Goal: Communication & Community: Answer question/provide support

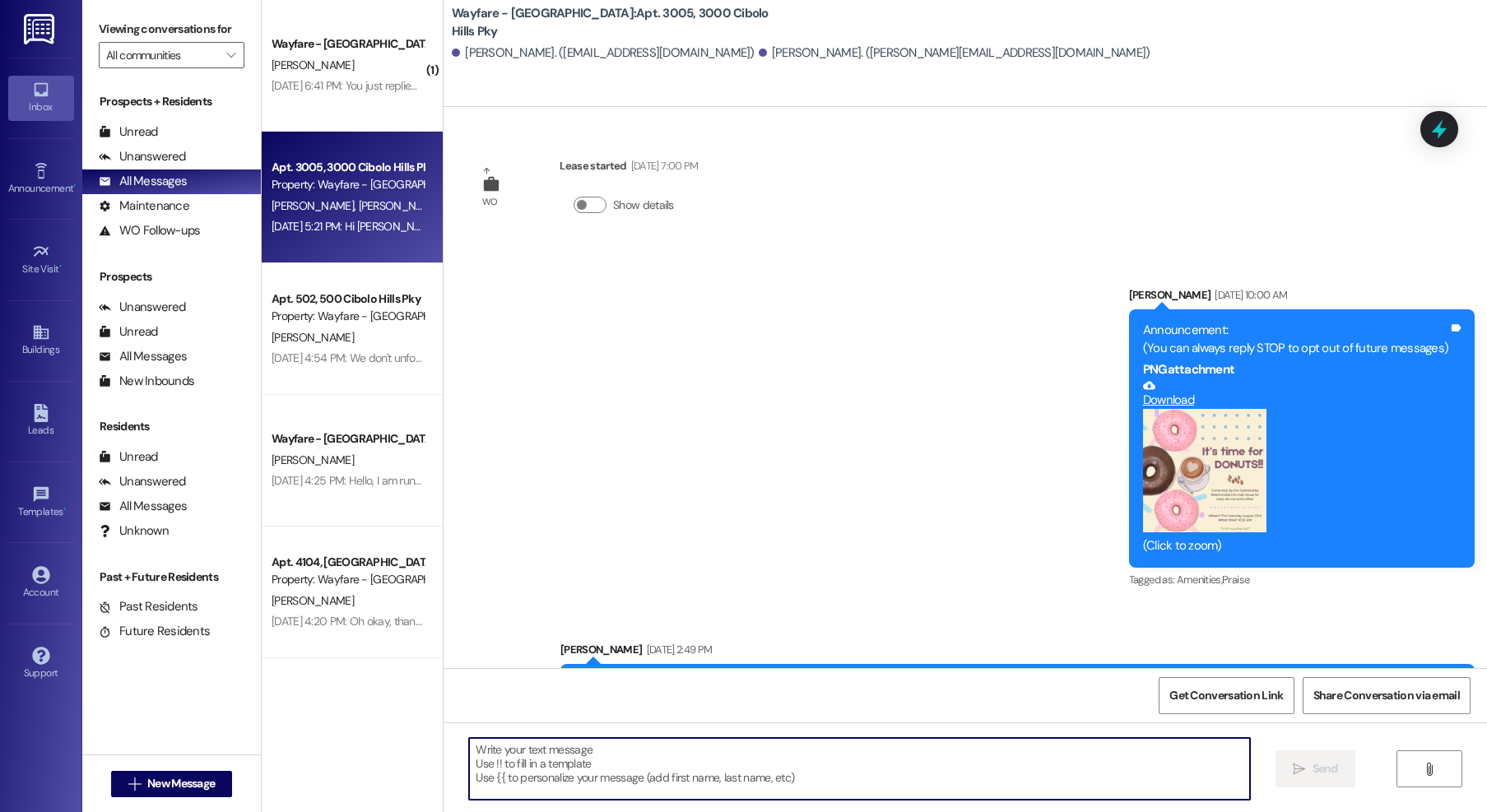
scroll to position [978, 0]
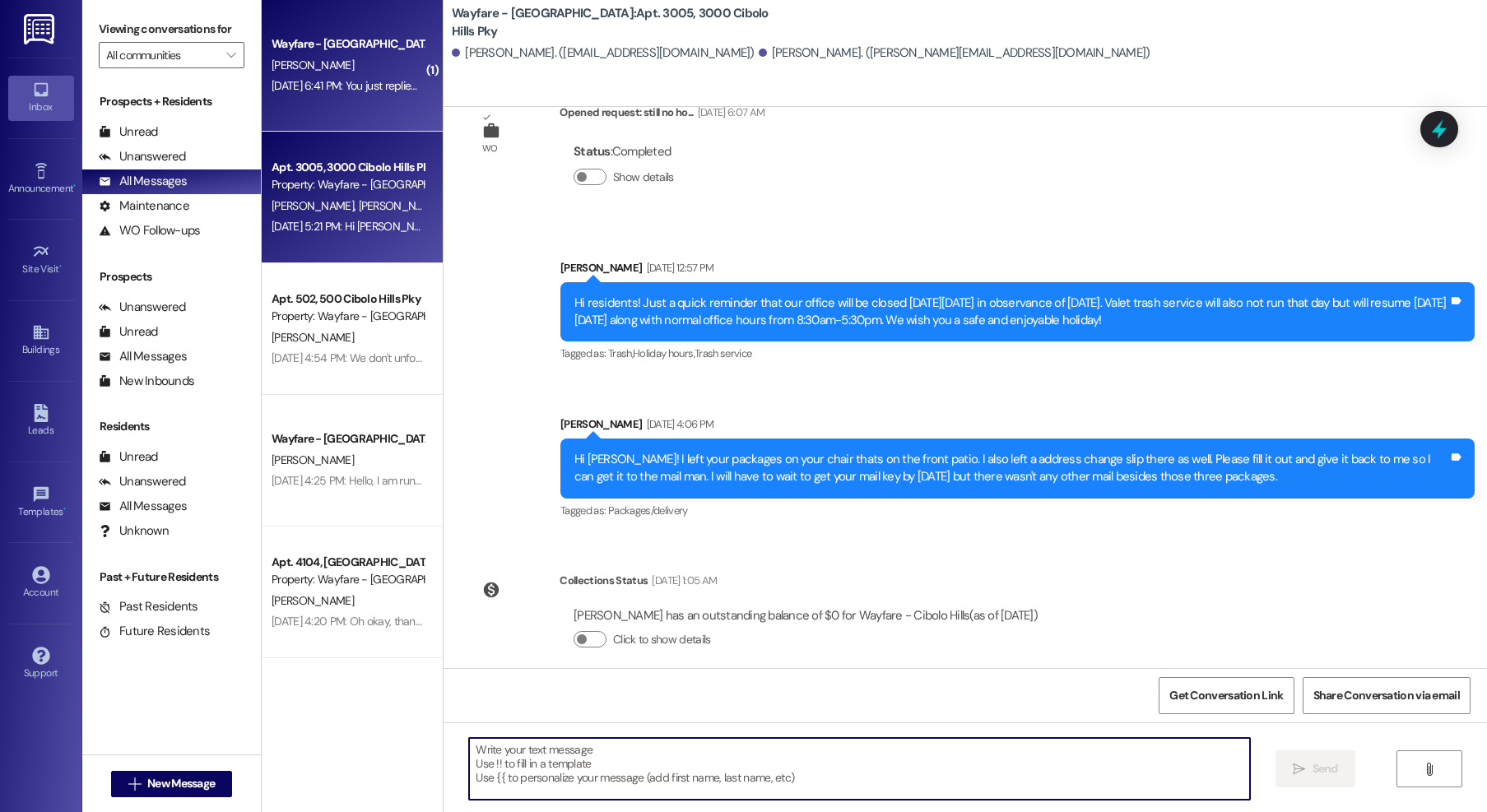
click at [331, 79] on div "[DATE] 6:41 PM: You just replied 'Stop'. Are you sure you want to opt out of th…" at bounding box center [600, 86] width 657 height 15
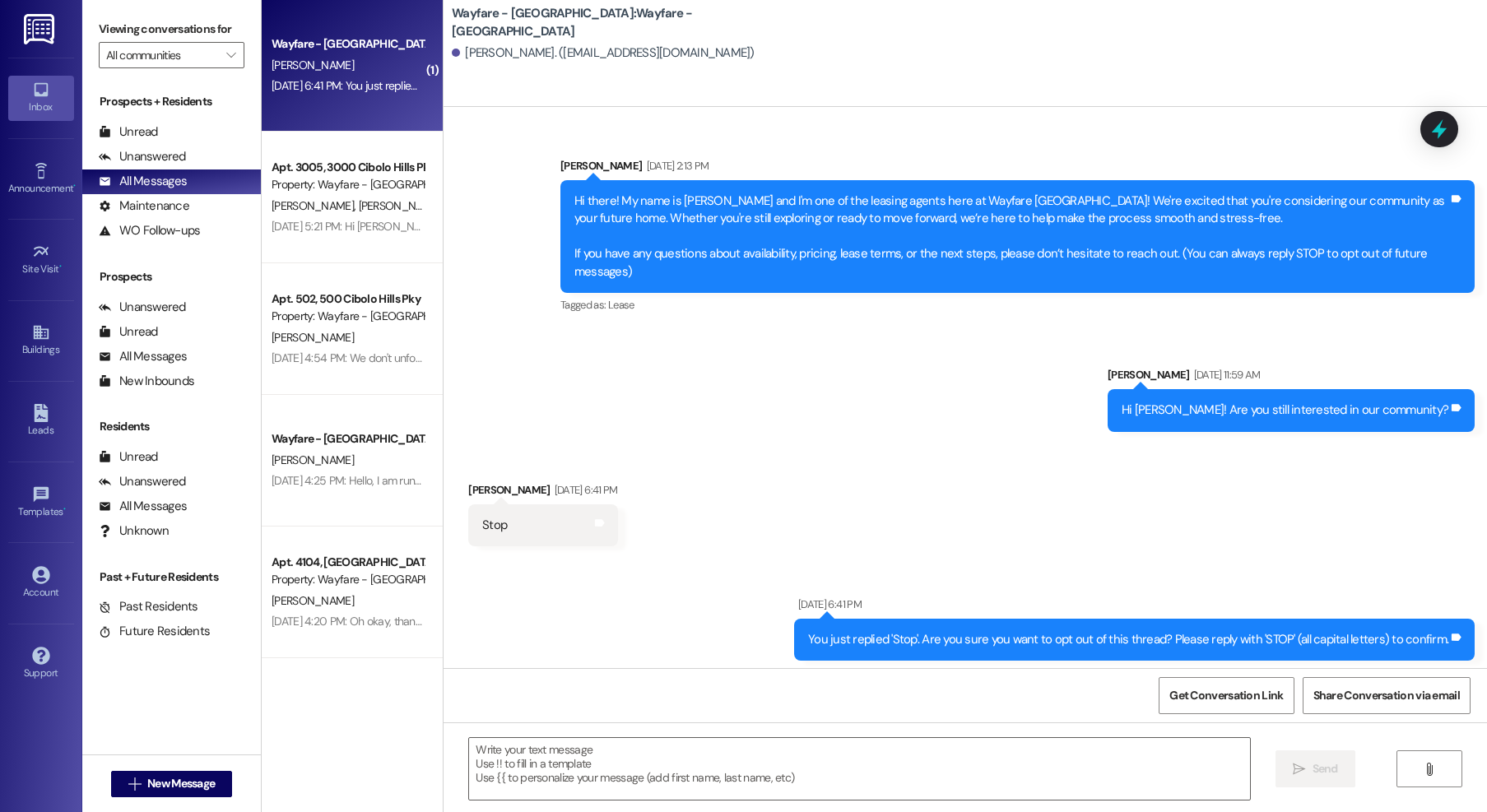
scroll to position [6, 0]
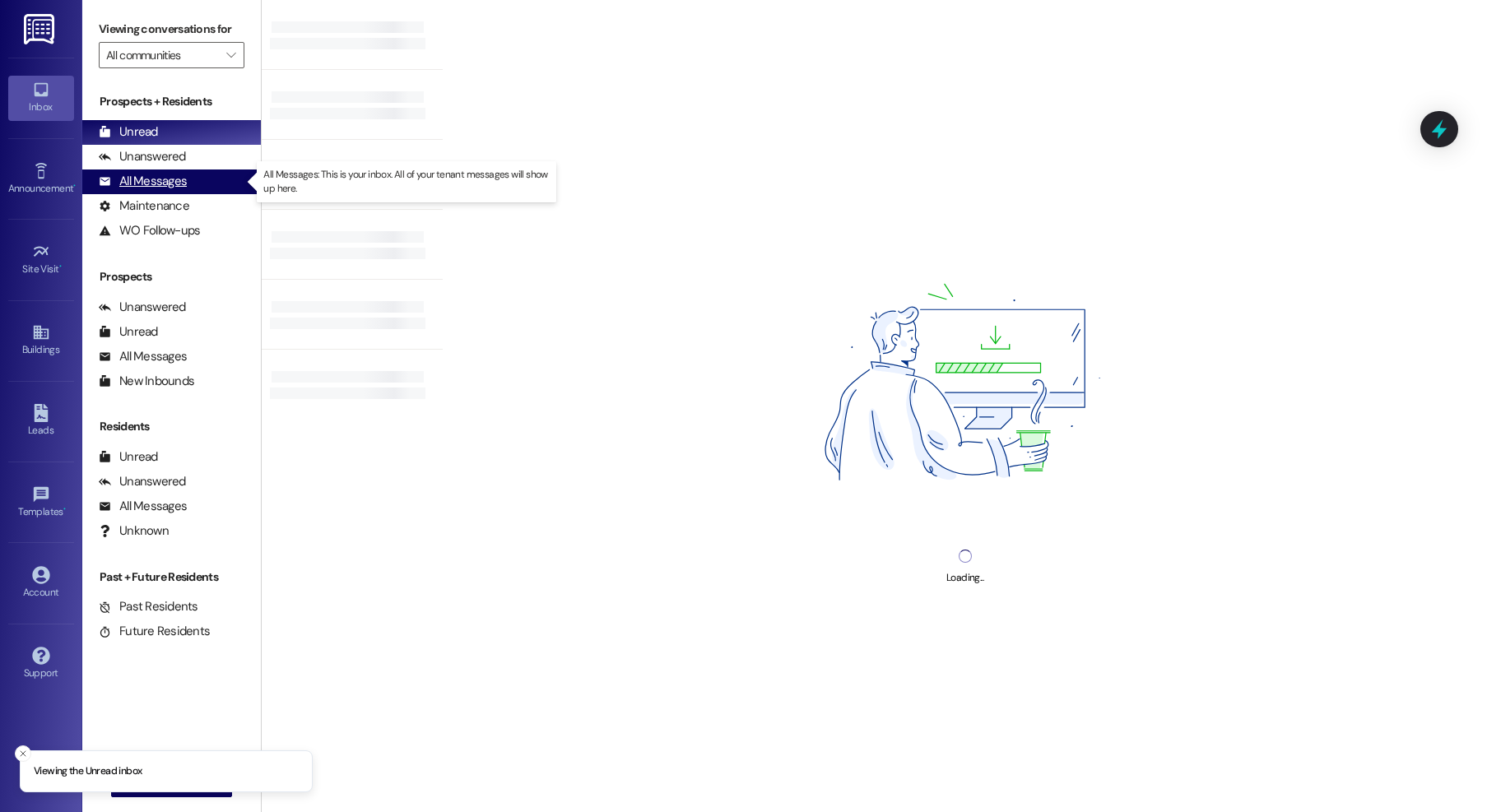
click at [126, 184] on div "All Messages" at bounding box center [143, 181] width 89 height 18
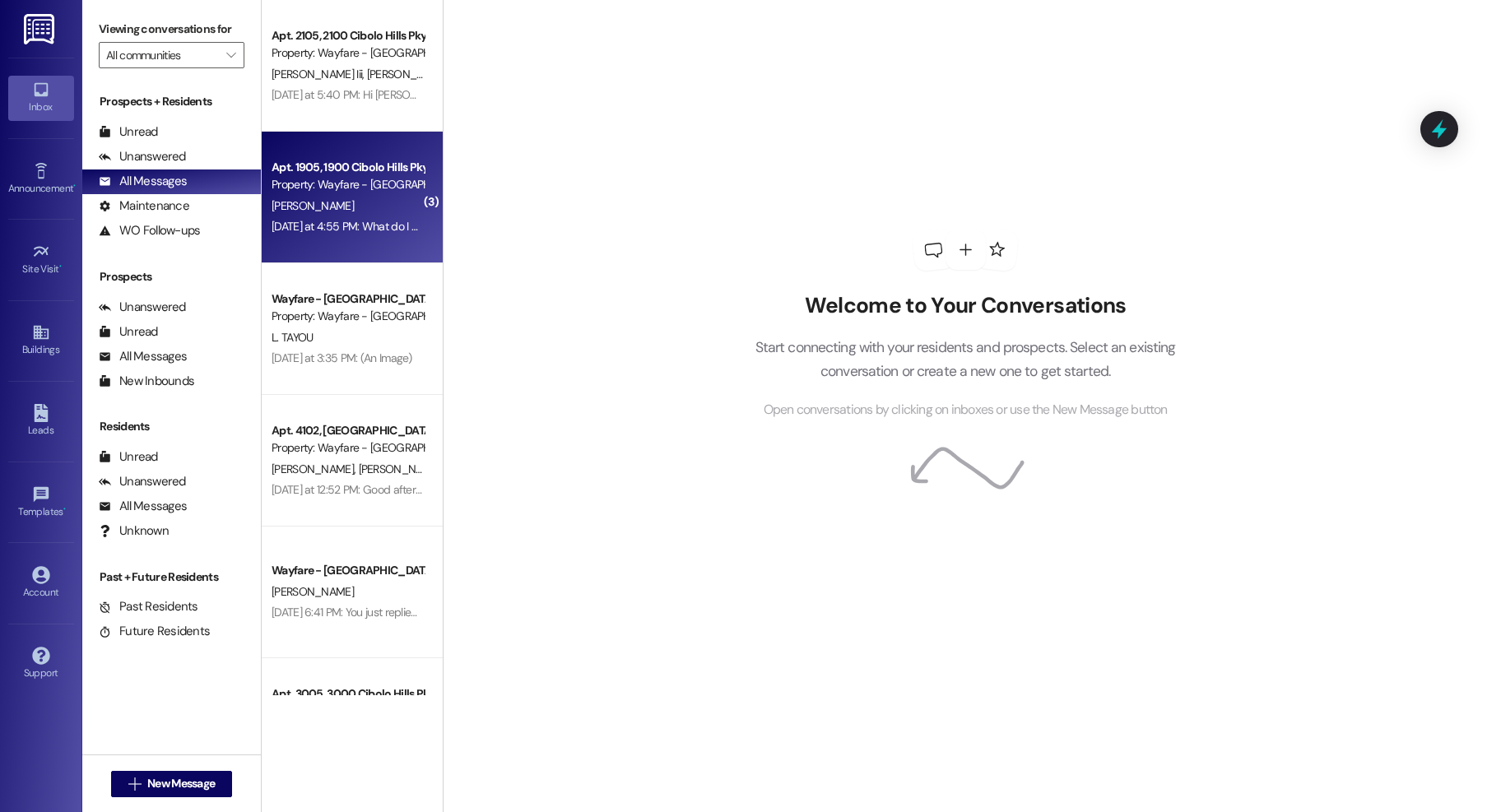
click at [357, 188] on div "Property: Wayfare - [GEOGRAPHIC_DATA]" at bounding box center [348, 184] width 152 height 18
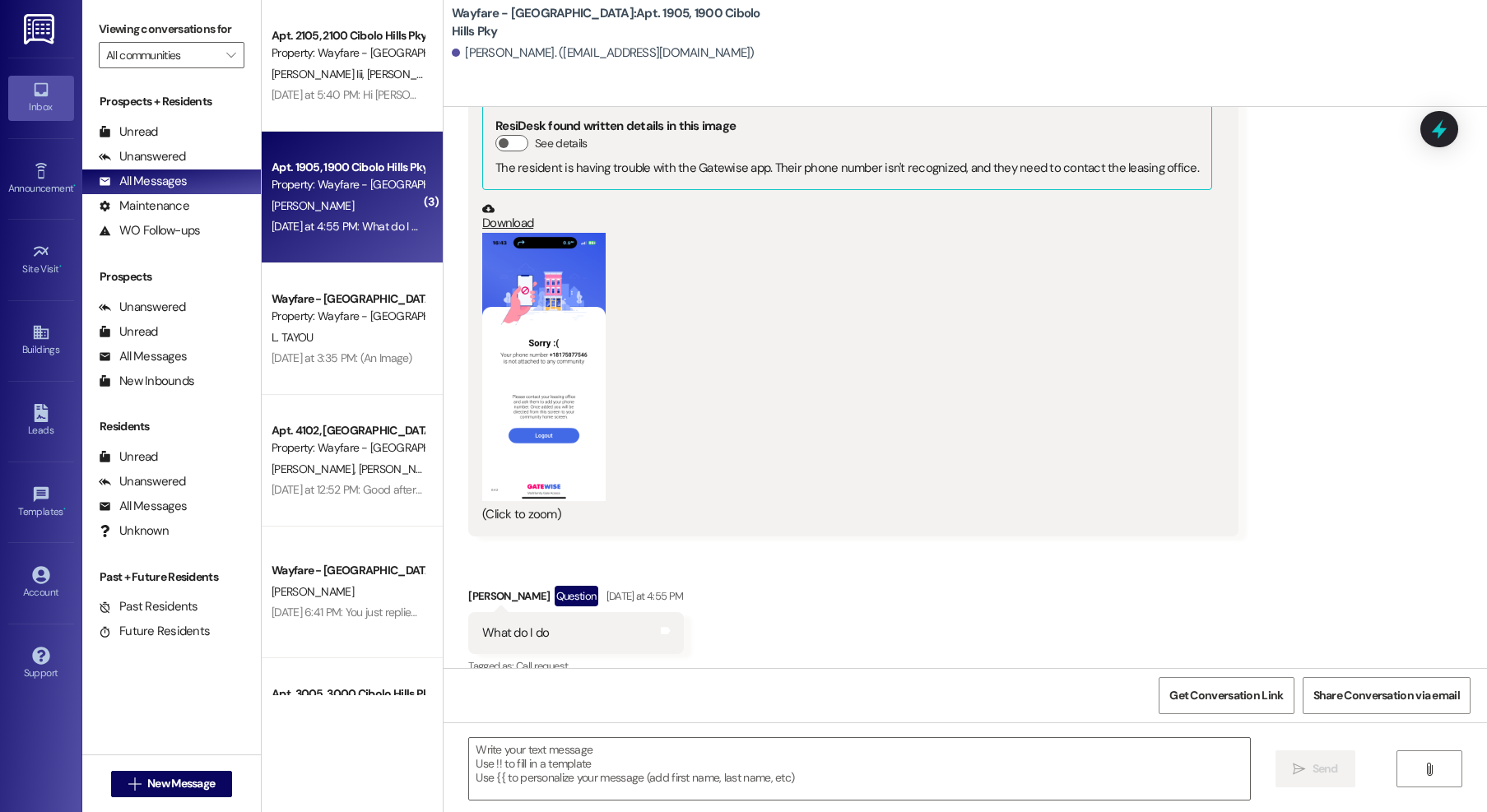
scroll to position [6035, 0]
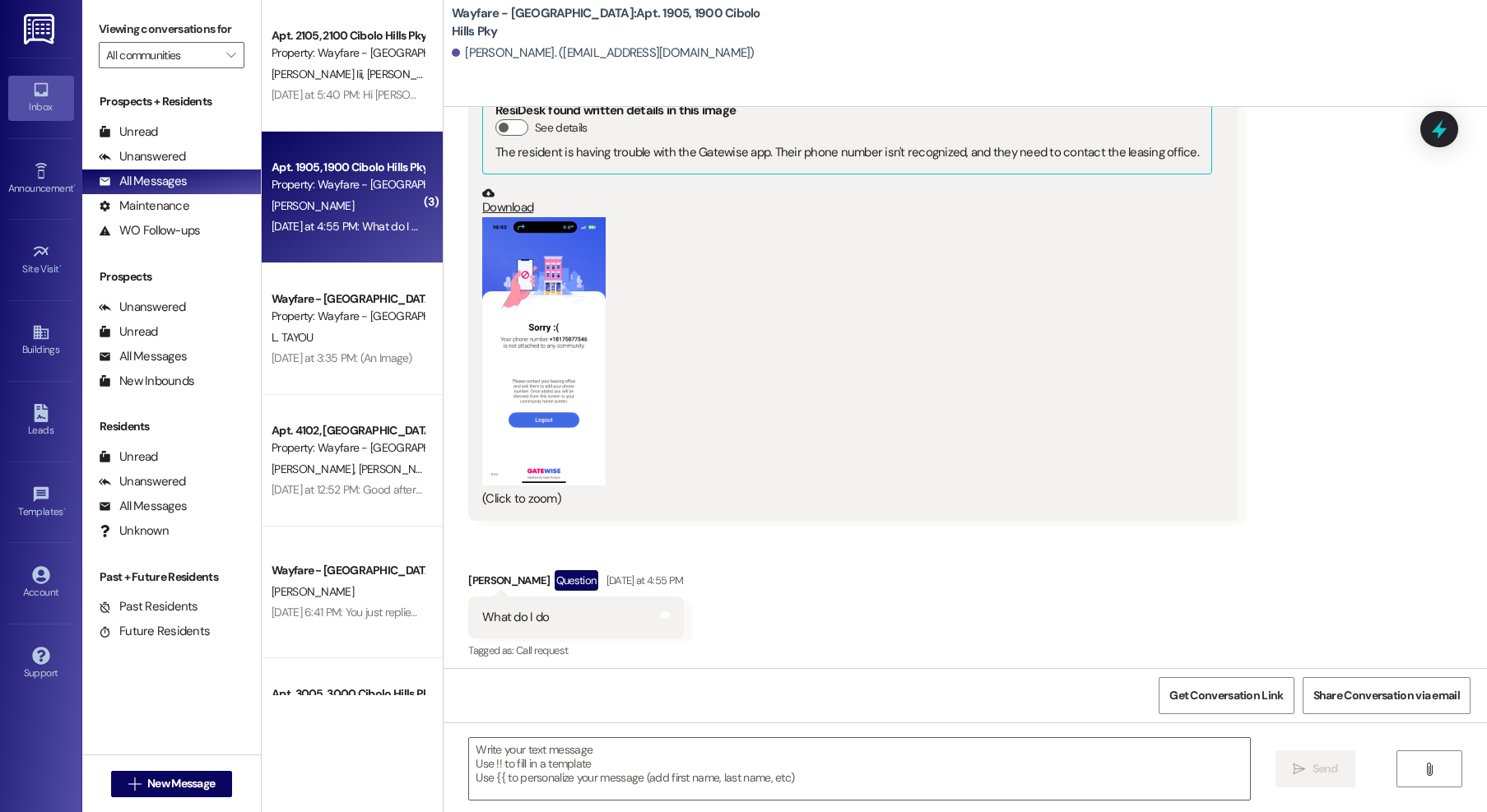
click at [528, 336] on button "Zoom image" at bounding box center [544, 351] width 124 height 268
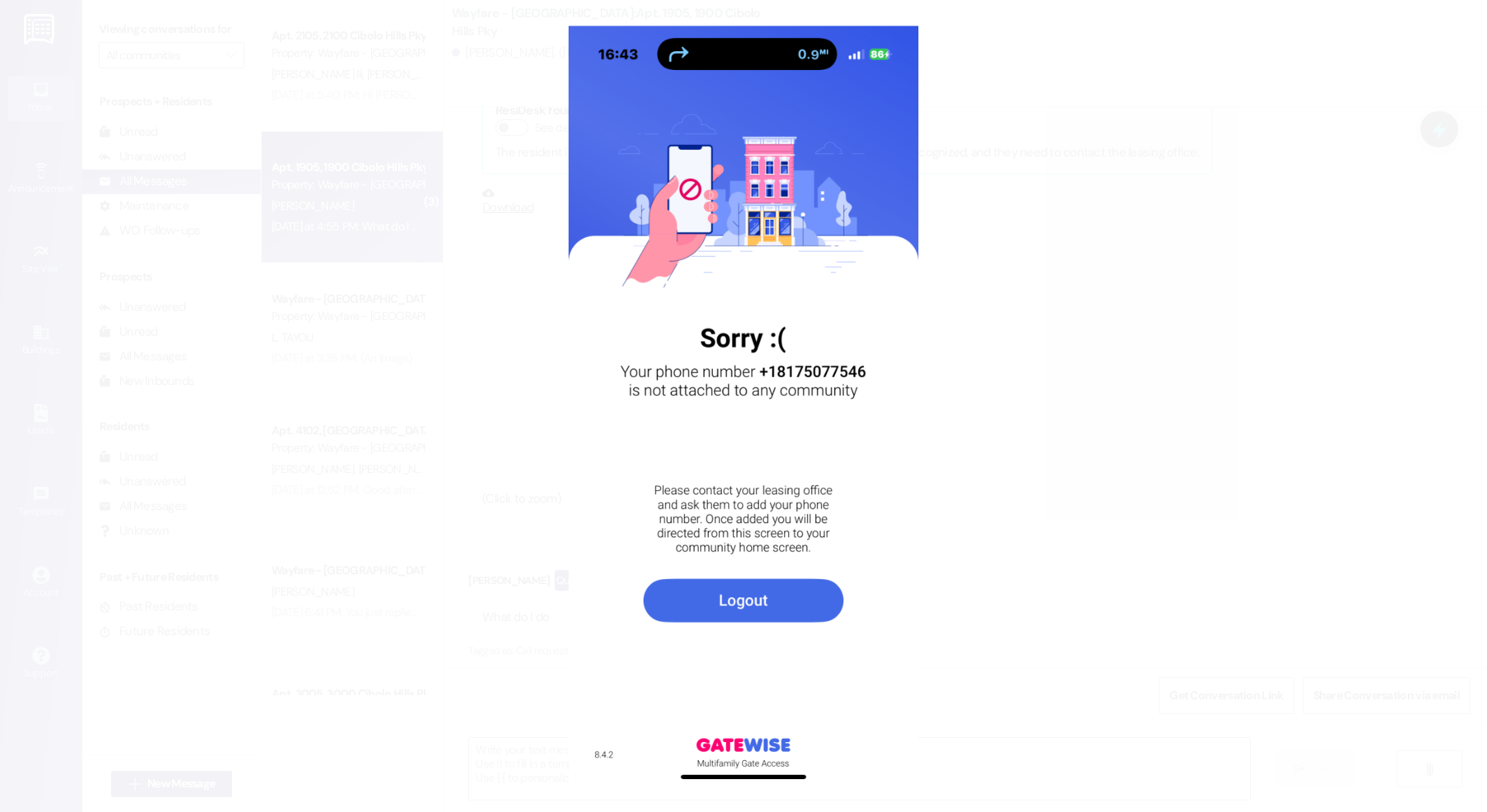
click at [296, 226] on button "Unzoom image" at bounding box center [743, 406] width 1487 height 812
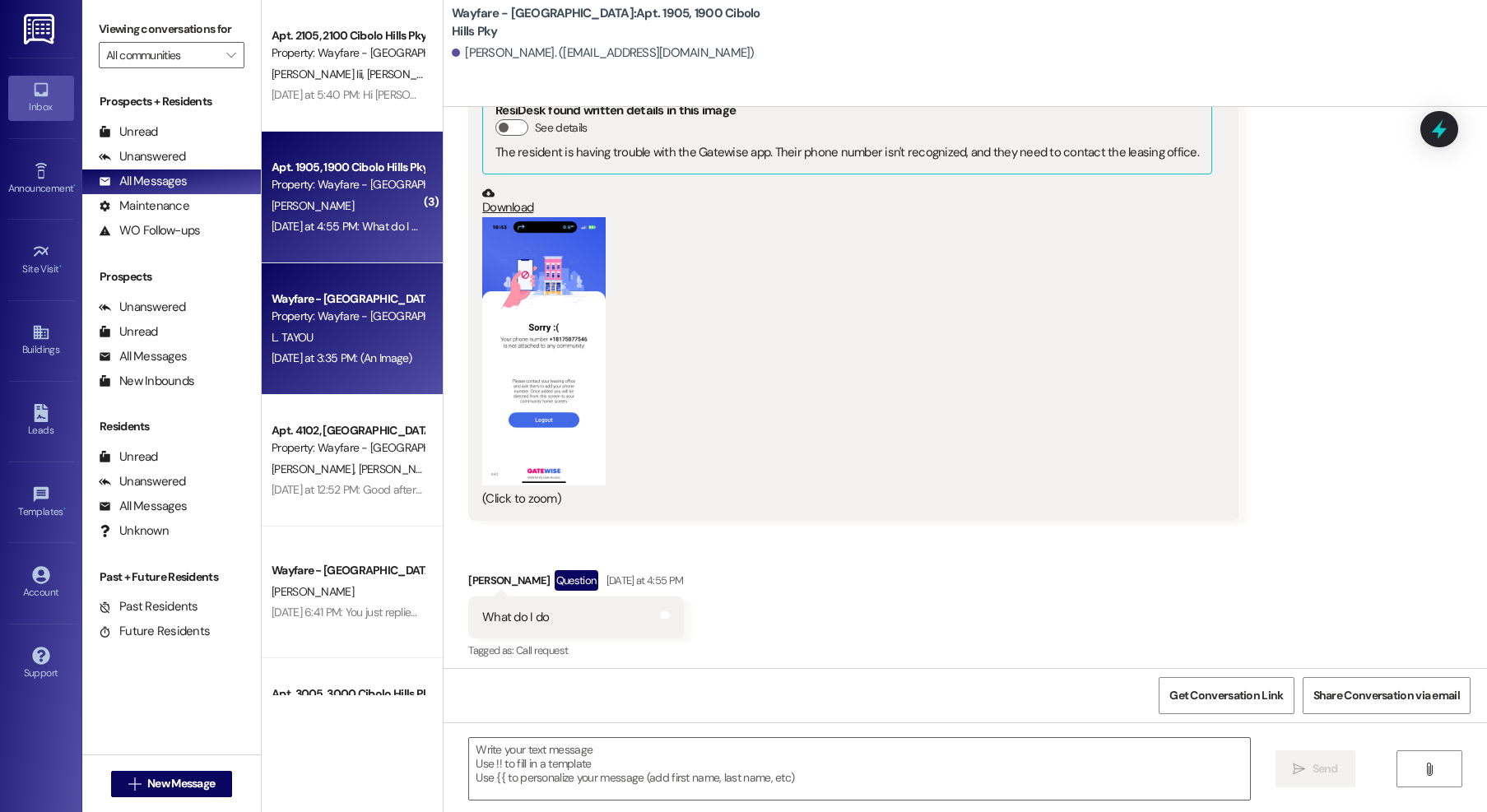
click at [352, 321] on div "Property: Wayfare - [GEOGRAPHIC_DATA]" at bounding box center [348, 316] width 152 height 18
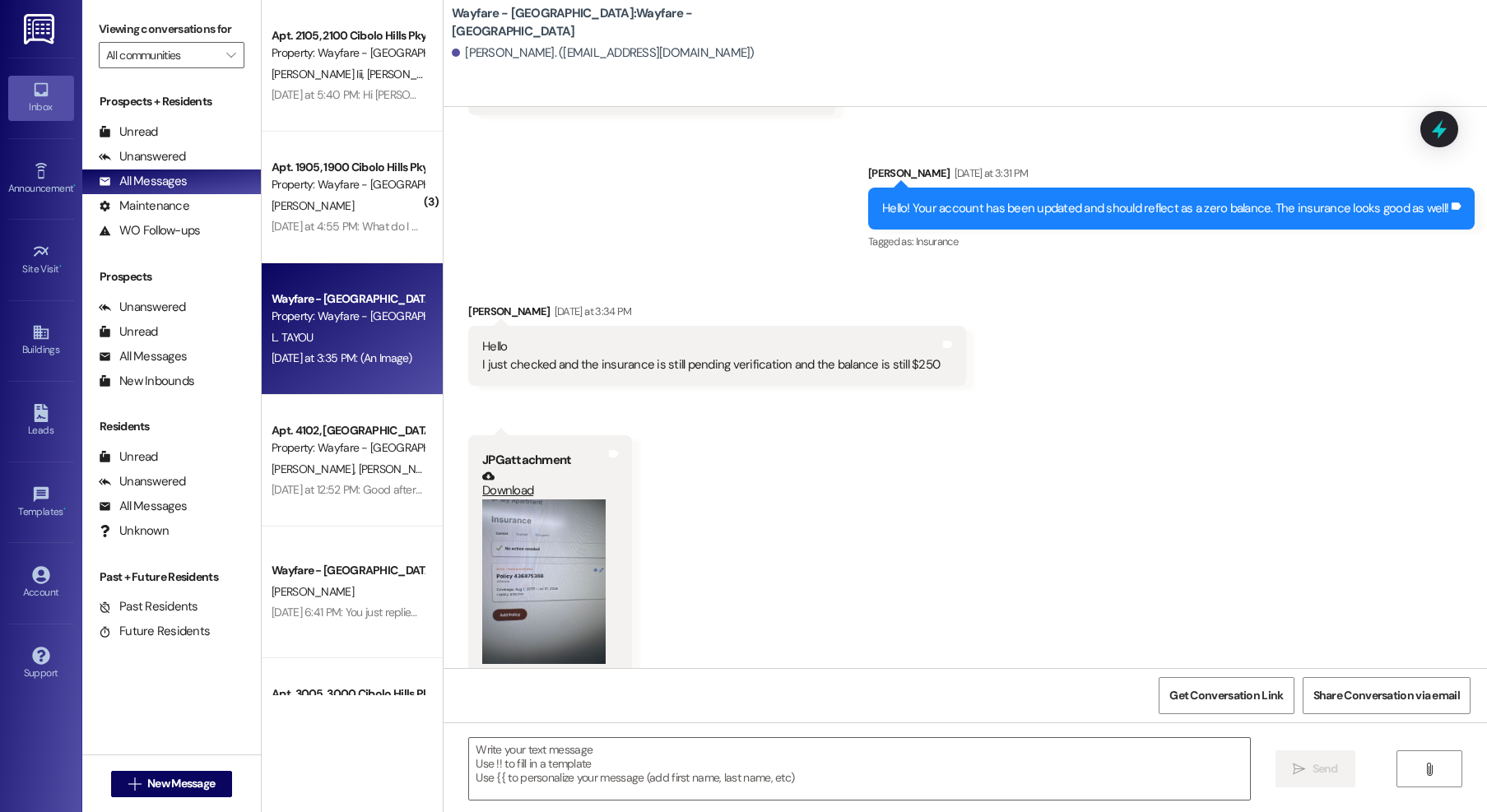
scroll to position [1646, 0]
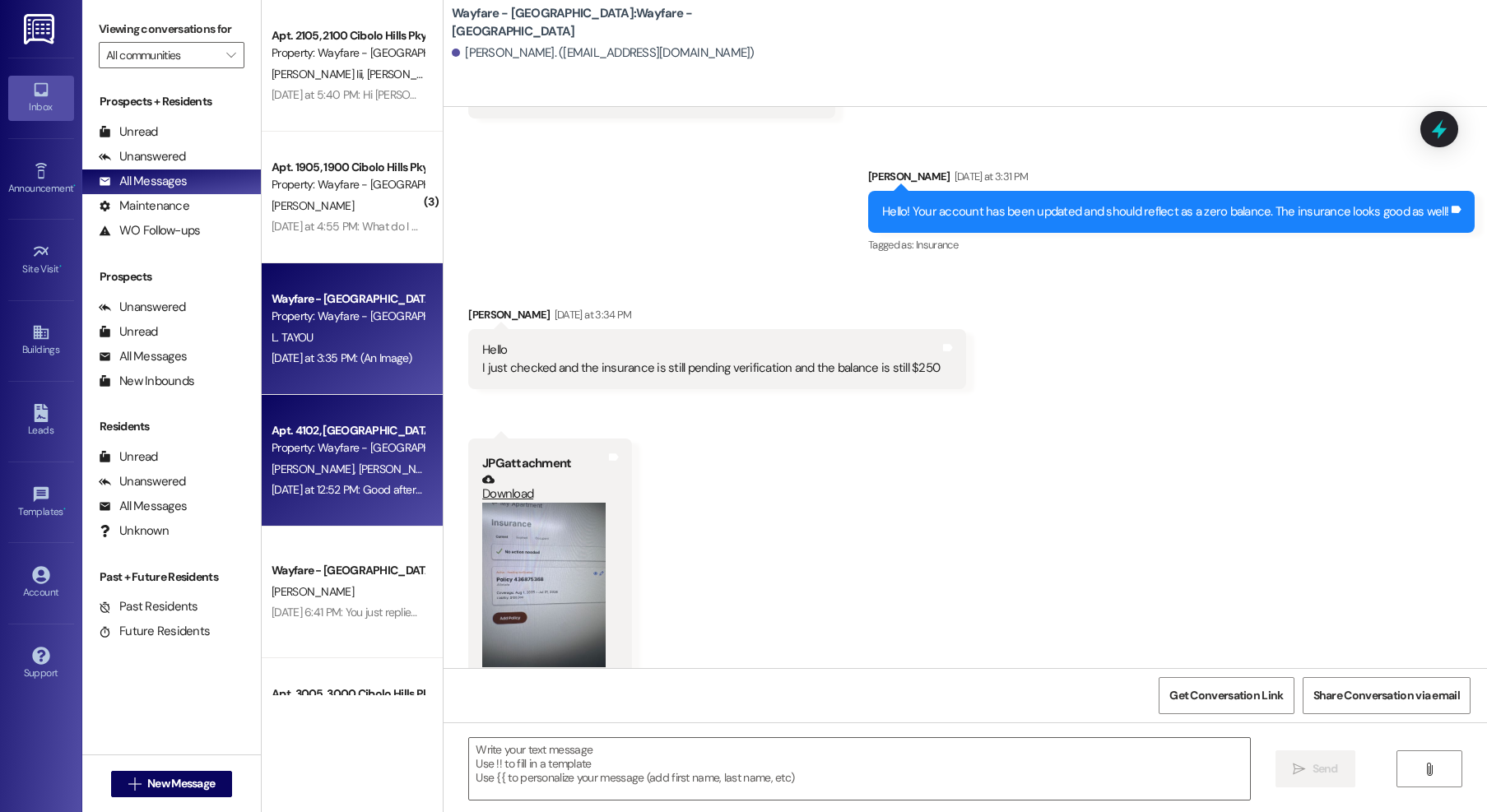
click at [285, 444] on div "Property: Wayfare - [GEOGRAPHIC_DATA]" at bounding box center [348, 448] width 152 height 18
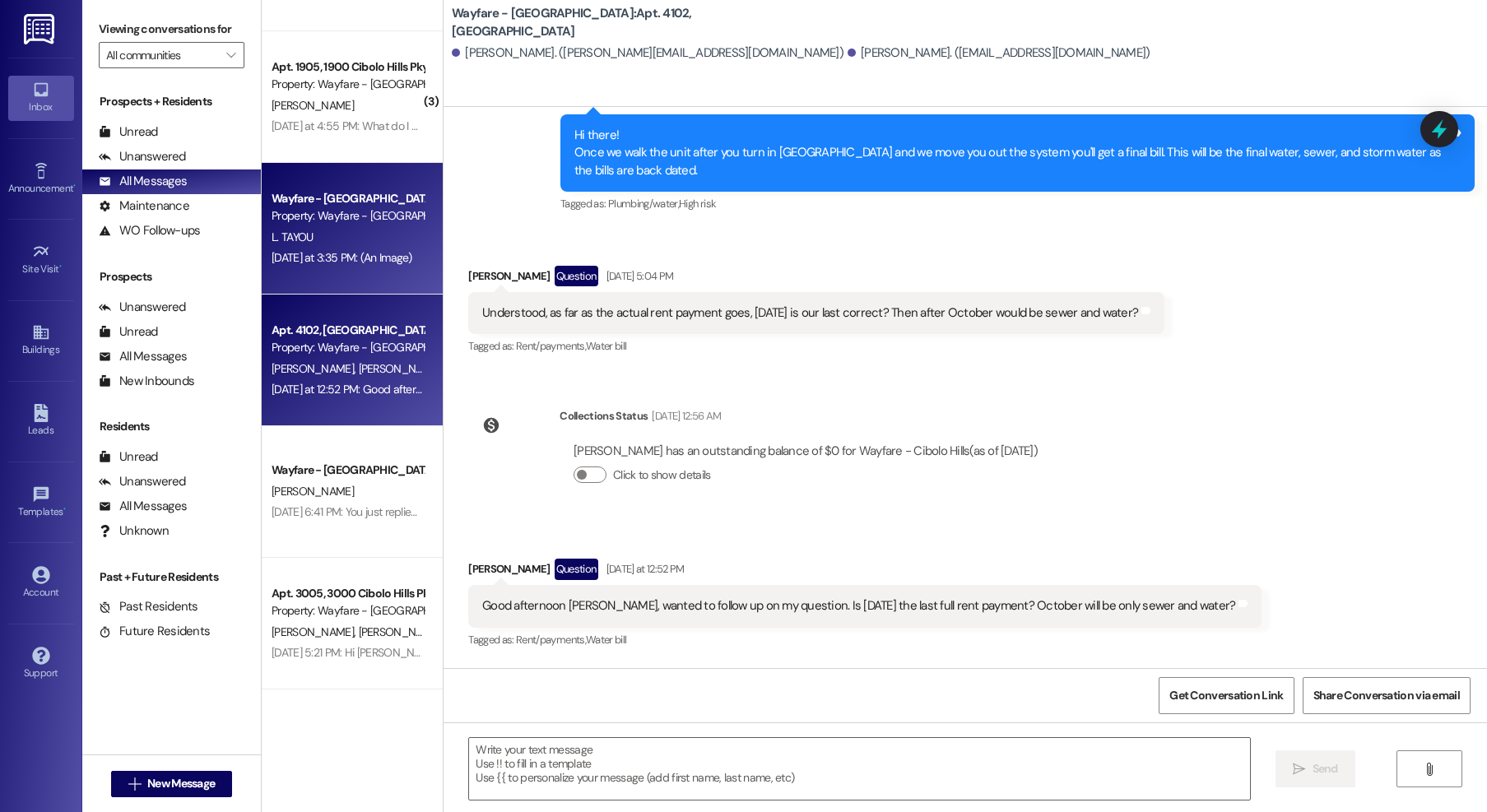
scroll to position [180, 0]
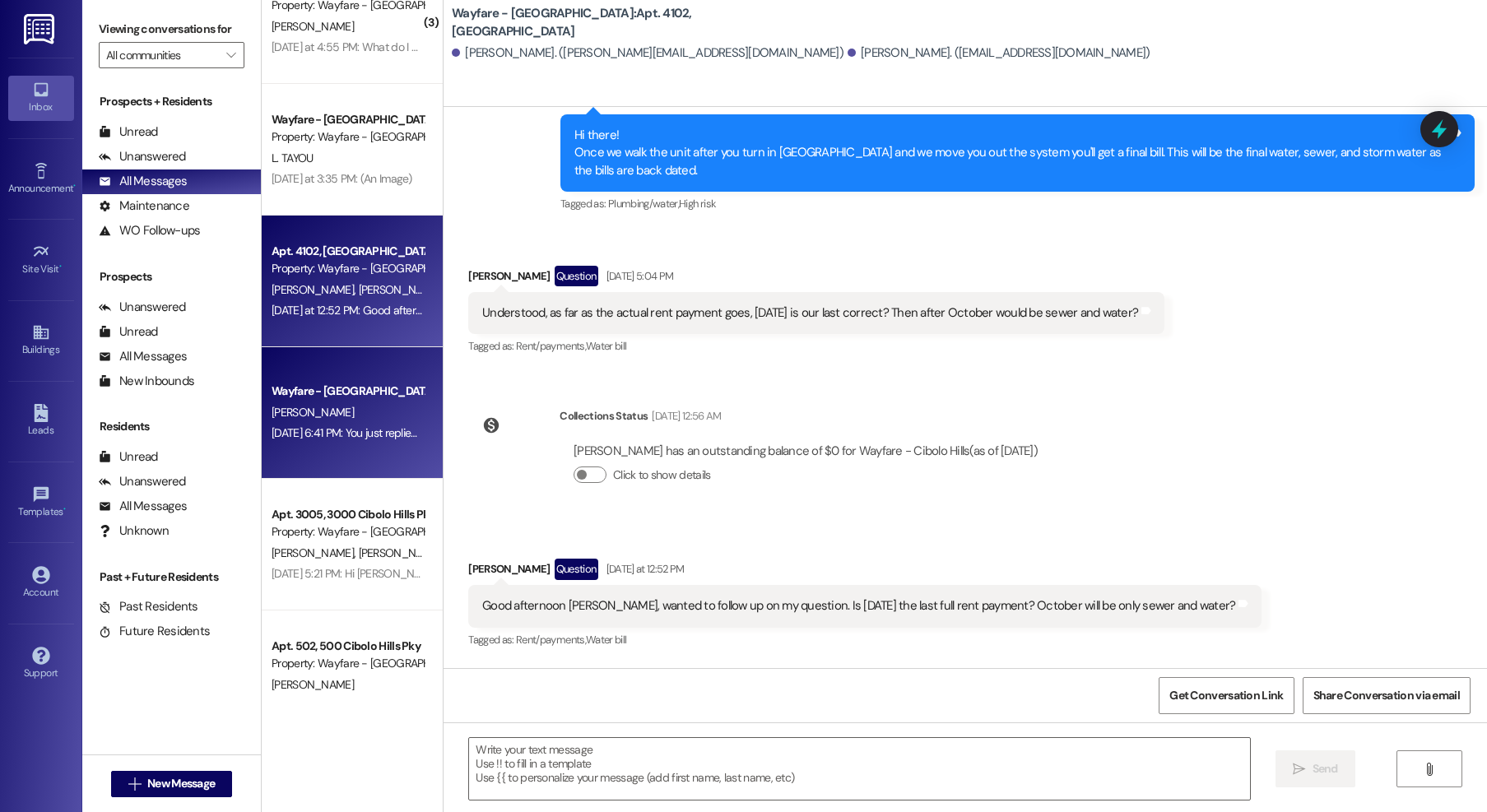
click at [328, 419] on div "[PERSON_NAME]" at bounding box center [348, 413] width 156 height 20
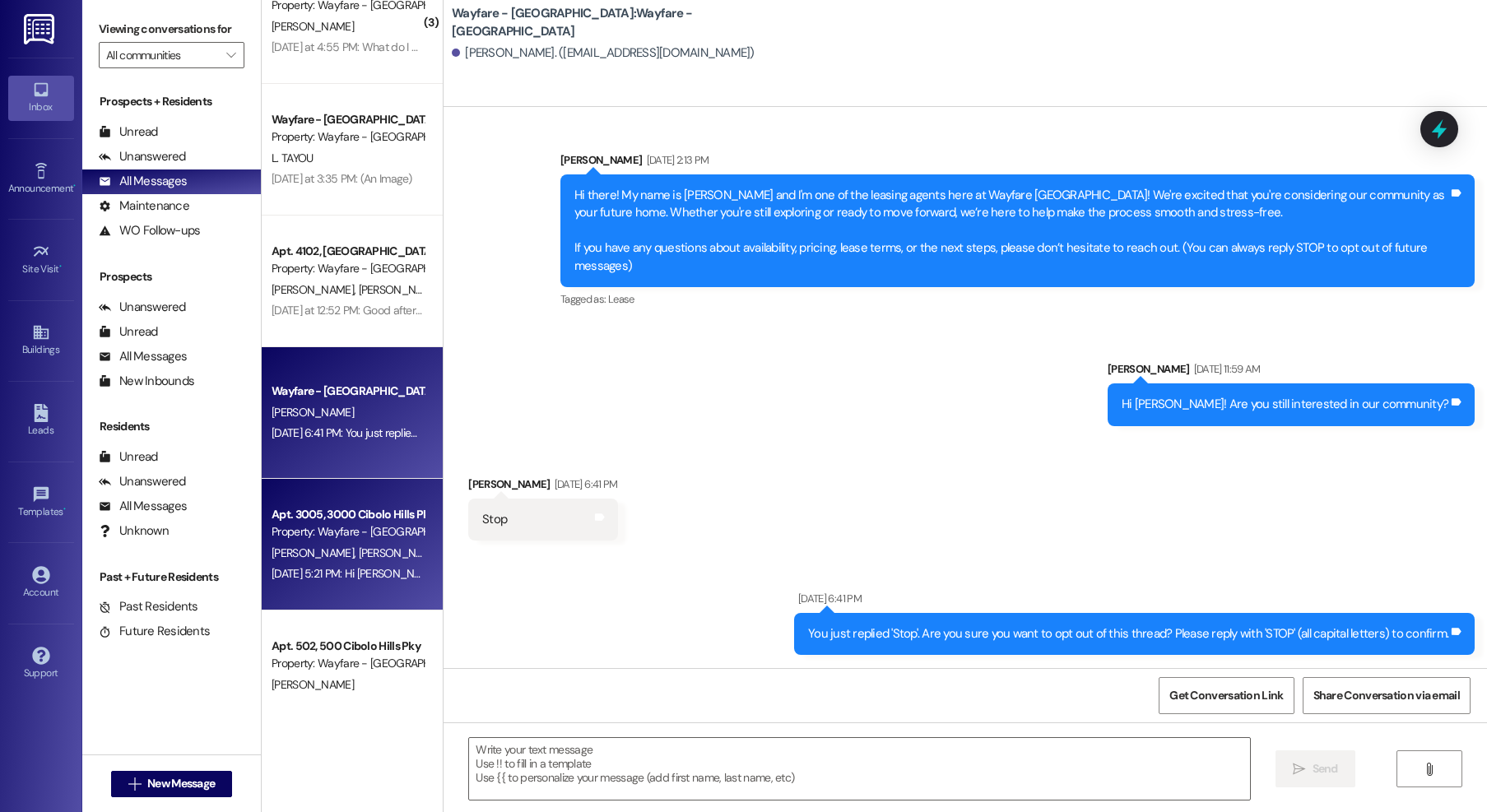
click at [340, 508] on div "Apt. 3005, 3000 Cibolo Hills Pky" at bounding box center [348, 514] width 152 height 18
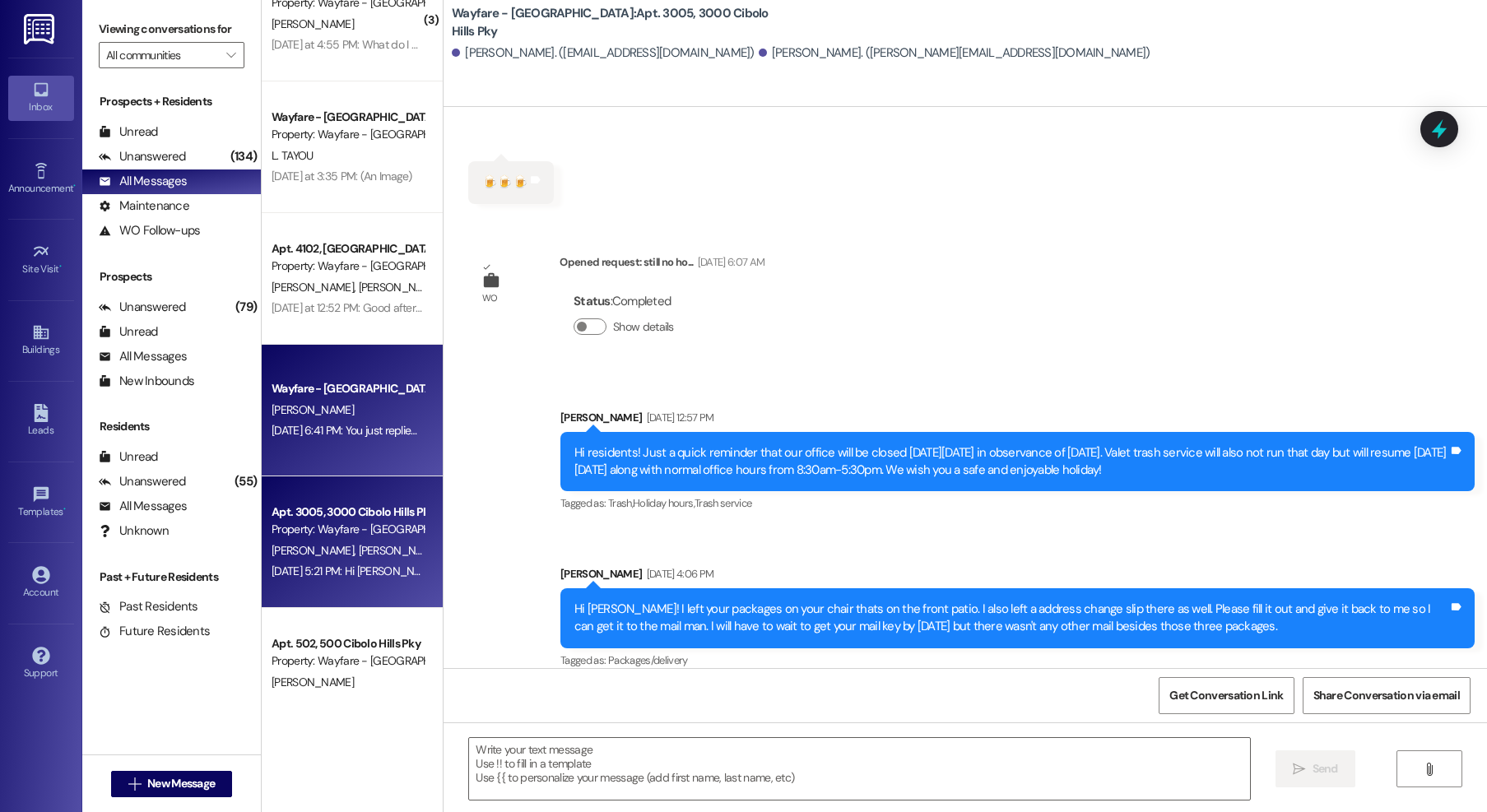
scroll to position [0, 0]
